Goal: Communication & Community: Answer question/provide support

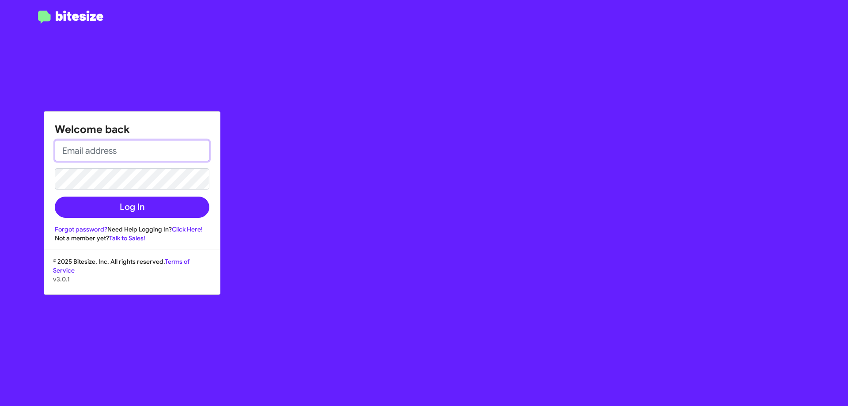
type input "[EMAIL_ADDRESS][DOMAIN_NAME]"
click at [131, 219] on div "Welcome back [EMAIL_ADDRESS][DOMAIN_NAME] Log In Forgot password? Need Help Log…" at bounding box center [132, 177] width 176 height 131
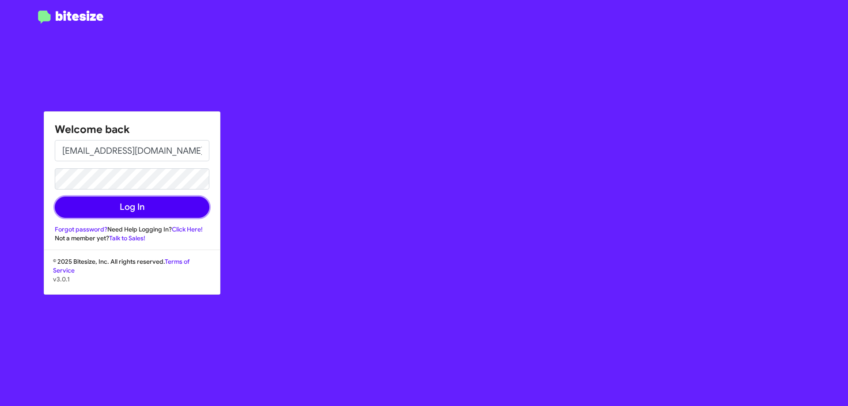
click at [139, 209] on button "Log In" at bounding box center [132, 206] width 154 height 21
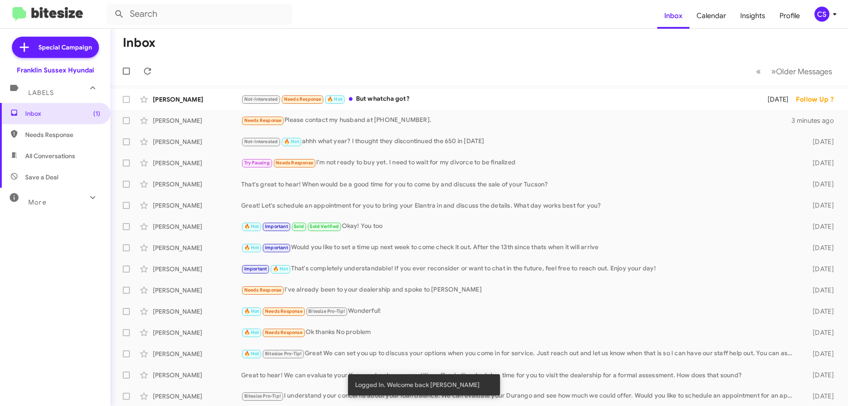
click at [451, 119] on div "Needs Response Please contact my husband at [PHONE_NUMBER]." at bounding box center [516, 120] width 550 height 10
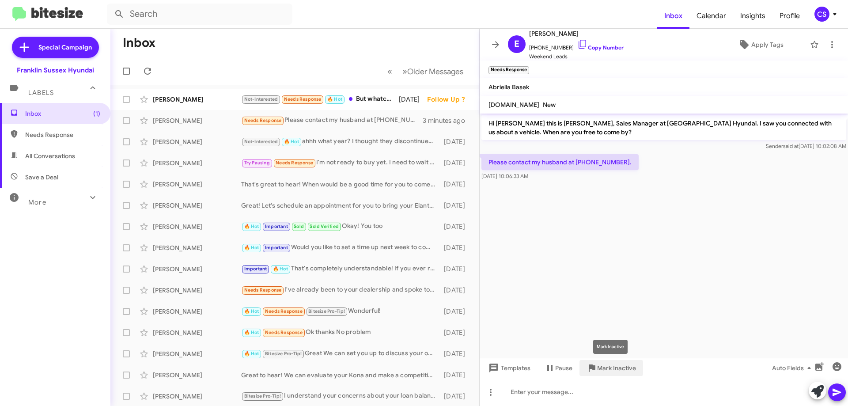
click at [599, 368] on span "Mark Inactive" at bounding box center [616, 368] width 39 height 16
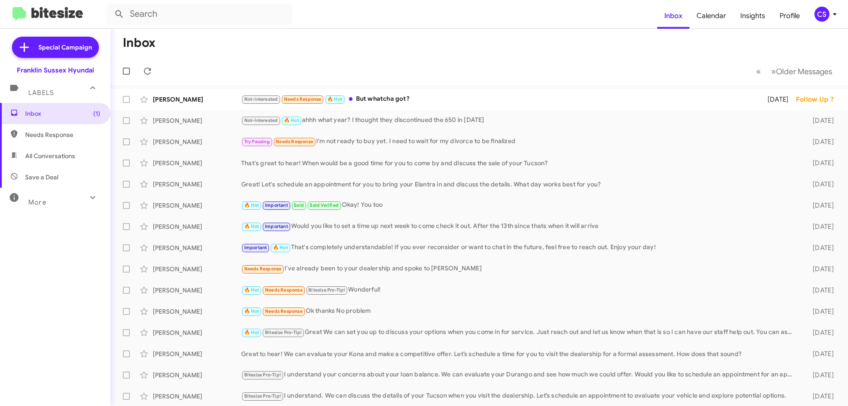
click at [430, 102] on div "Not-Interested Needs Response 🔥 Hot But whatcha got?" at bounding box center [498, 99] width 515 height 10
